Goal: Task Accomplishment & Management: Use online tool/utility

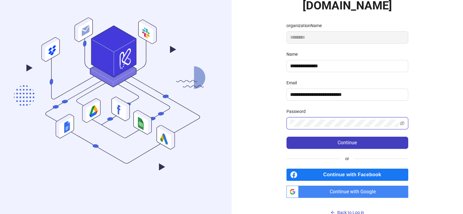
scroll to position [62, 0]
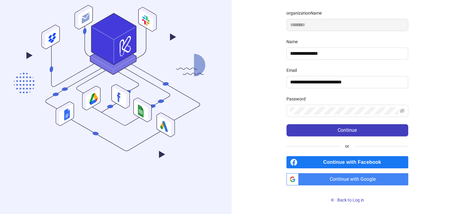
click at [355, 180] on span "Continue with Google" at bounding box center [354, 179] width 107 height 12
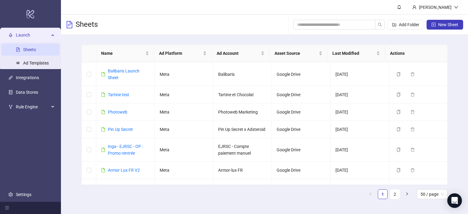
scroll to position [183, 0]
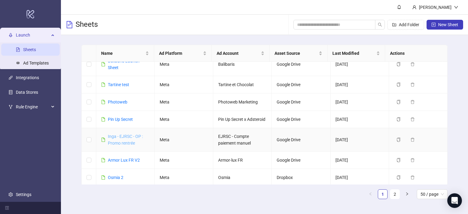
click at [120, 146] on link "Inga - EJRSC - OP : Promo rentrée" at bounding box center [125, 140] width 35 height 12
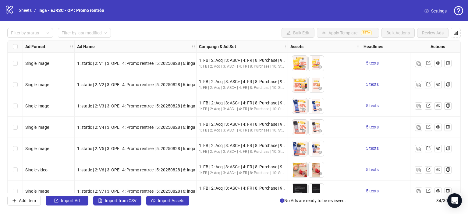
scroll to position [30, 0]
